Goal: Information Seeking & Learning: Find specific fact

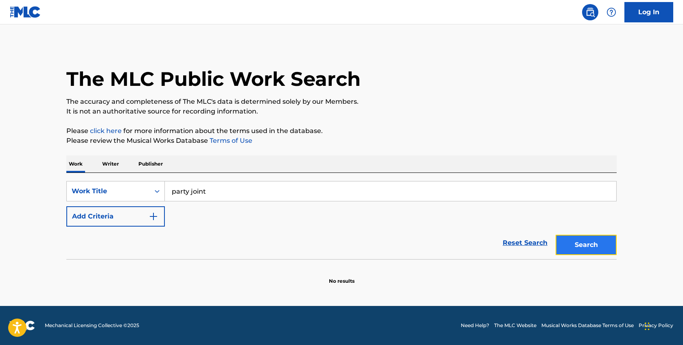
click at [575, 245] on button "Search" at bounding box center [586, 245] width 61 height 20
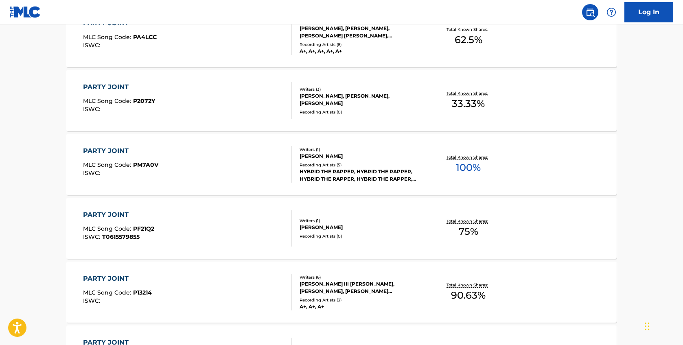
scroll to position [269, 0]
click at [359, 285] on div "[PERSON_NAME] III [PERSON_NAME], [PERSON_NAME], [PERSON_NAME] [PERSON_NAME], [P…" at bounding box center [361, 287] width 123 height 15
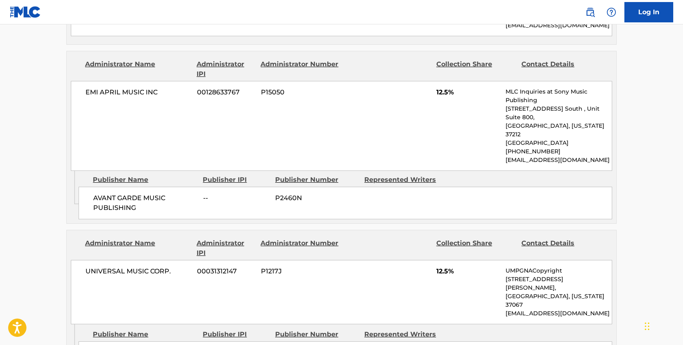
scroll to position [572, 0]
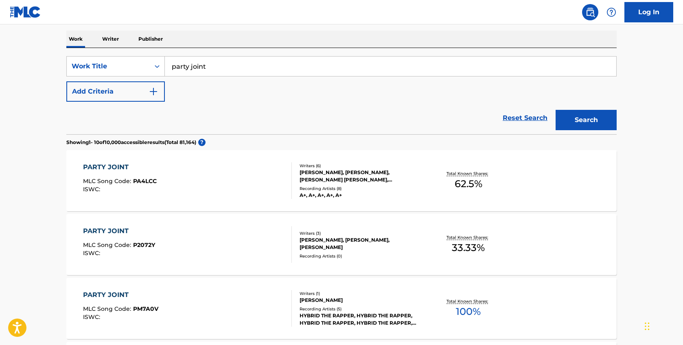
scroll to position [123, 0]
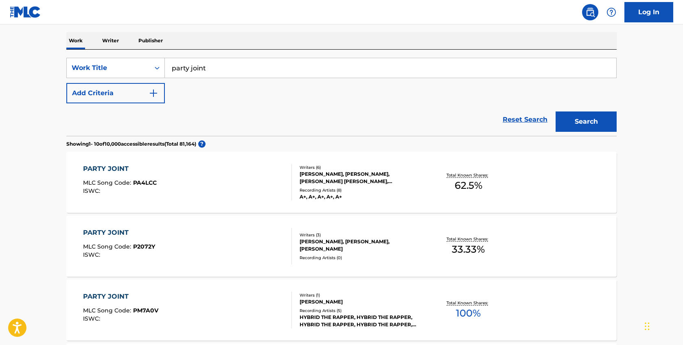
click at [366, 169] on div "Writers ( 6 )" at bounding box center [361, 167] width 123 height 6
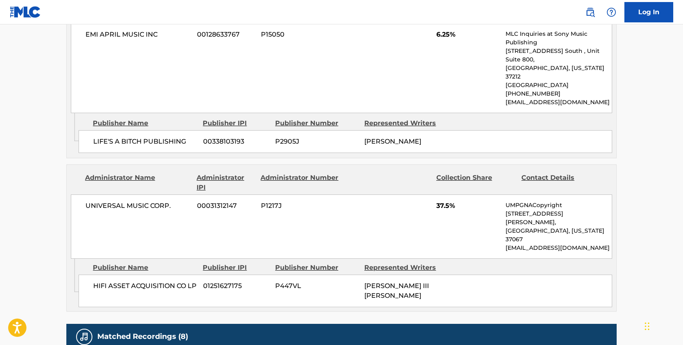
scroll to position [696, 0]
